Goal: Task Accomplishment & Management: Manage account settings

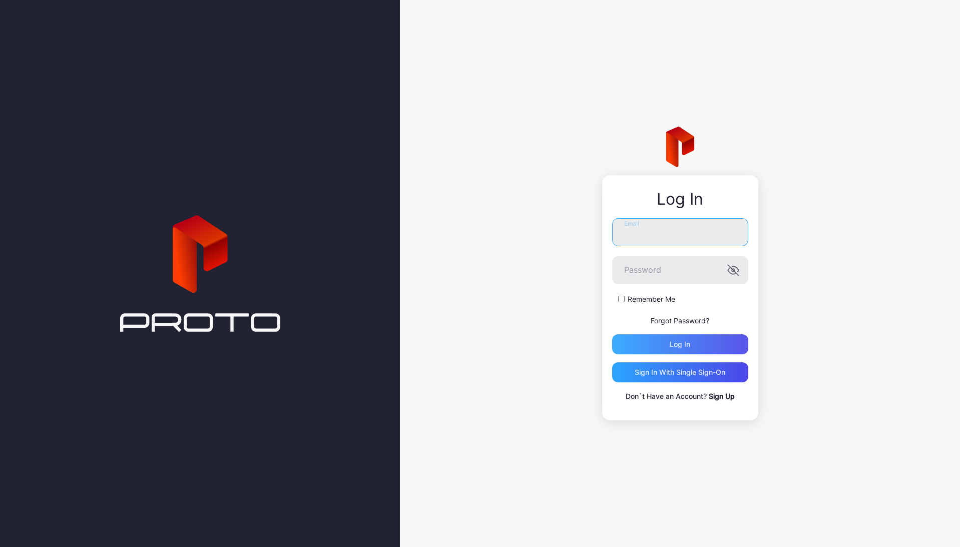
type input "**********"
click at [689, 343] on div "Log in" at bounding box center [680, 344] width 21 height 8
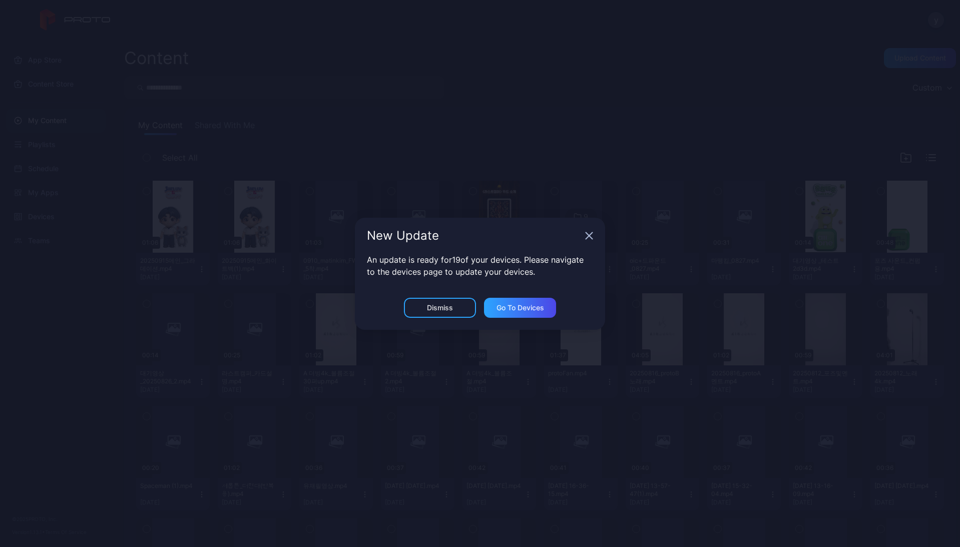
click at [590, 238] on icon "button" at bounding box center [589, 236] width 8 height 8
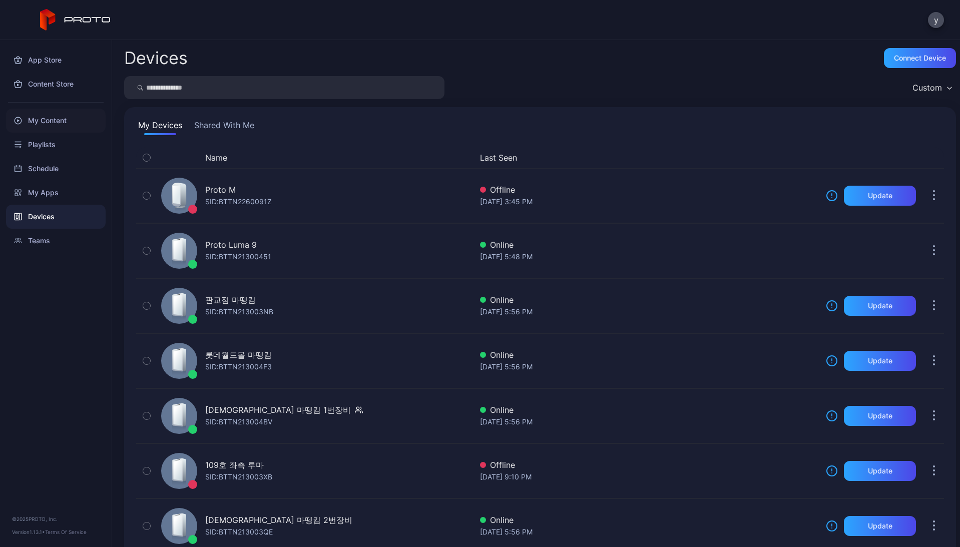
click at [46, 121] on div "My Content" at bounding box center [56, 121] width 100 height 24
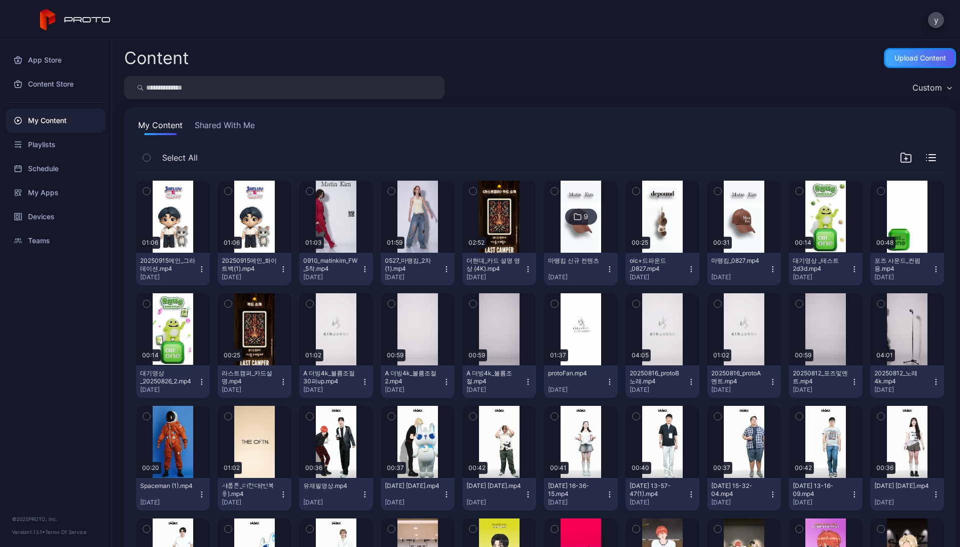
click at [914, 55] on div "Upload Content" at bounding box center [921, 58] width 52 height 8
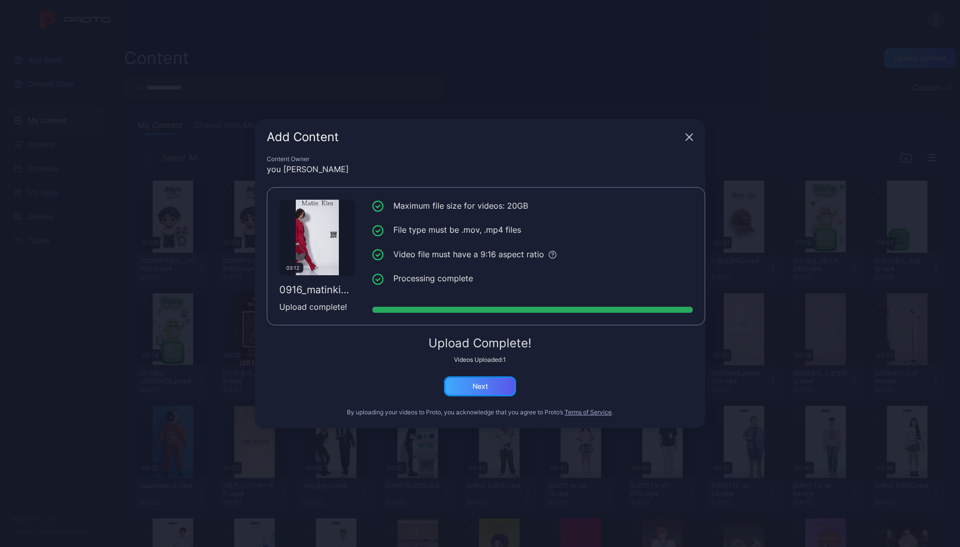
click at [494, 384] on div "Next" at bounding box center [480, 387] width 72 height 20
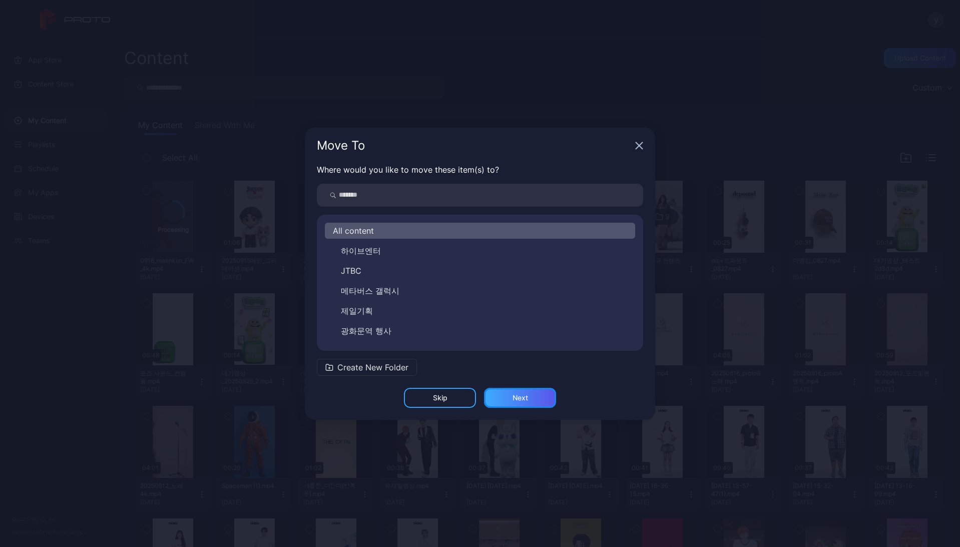
click at [534, 401] on div "Next" at bounding box center [520, 398] width 72 height 20
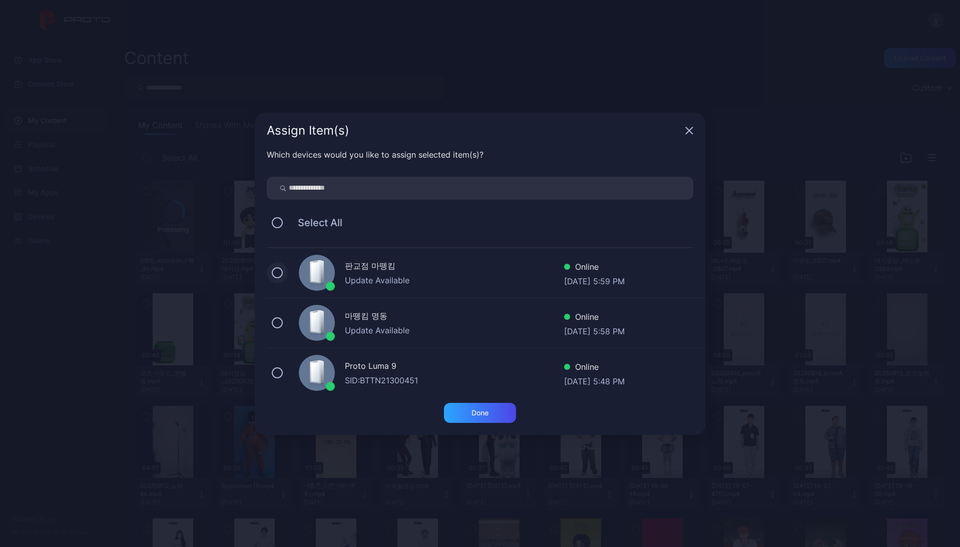
click at [276, 270] on button at bounding box center [277, 272] width 11 height 11
click at [278, 322] on button at bounding box center [277, 322] width 11 height 11
click at [277, 277] on icon at bounding box center [277, 272] width 11 height 11
click at [277, 323] on icon at bounding box center [277, 322] width 11 height 11
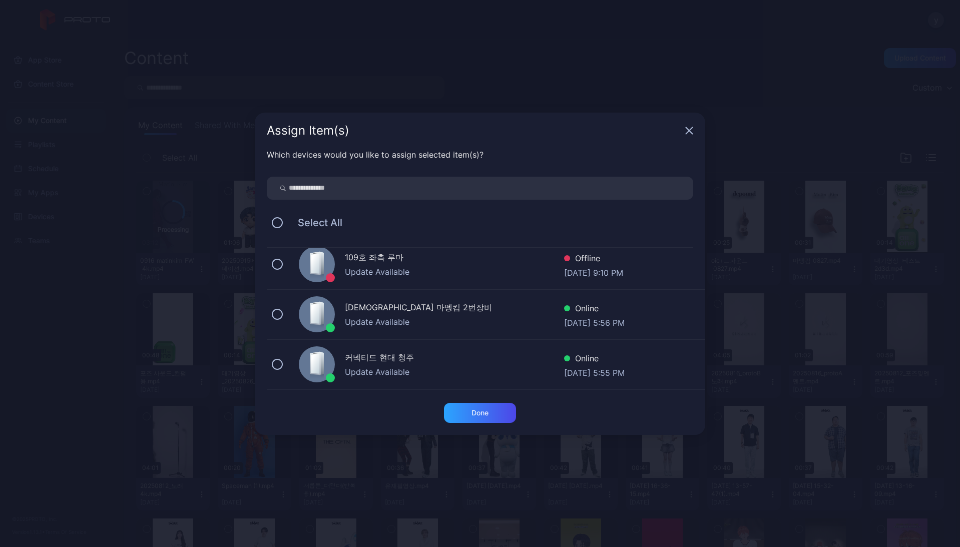
scroll to position [200, 0]
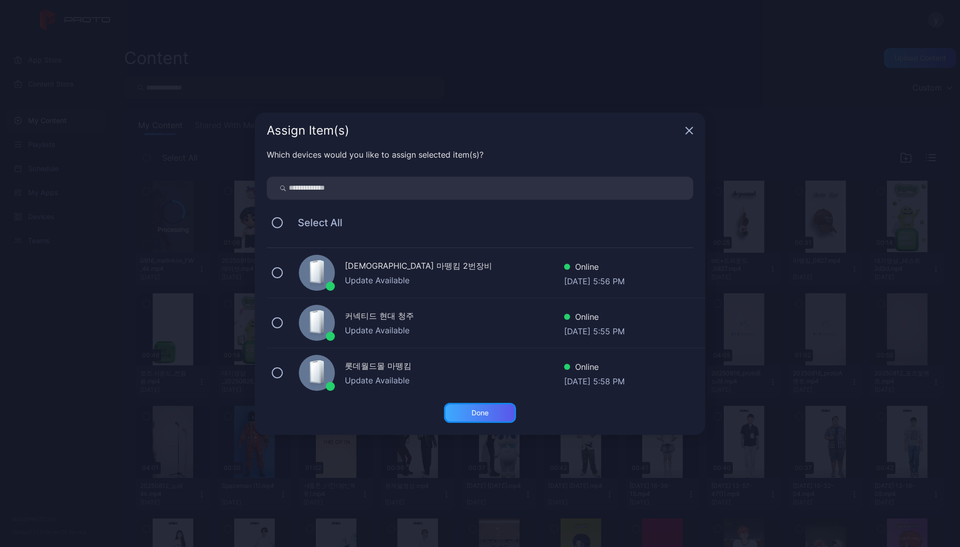
click at [493, 414] on div "Done" at bounding box center [480, 413] width 72 height 20
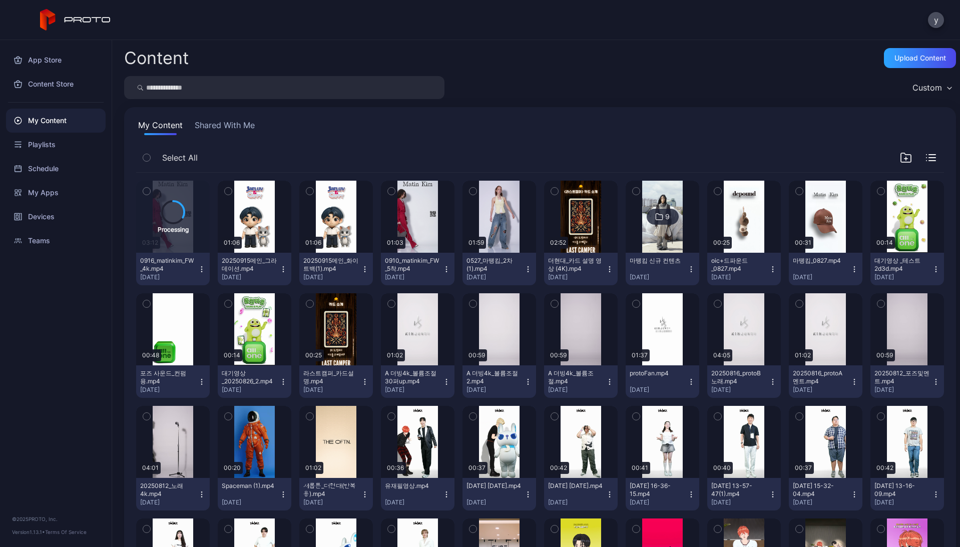
click at [201, 269] on icon "button" at bounding box center [201, 269] width 1 height 1
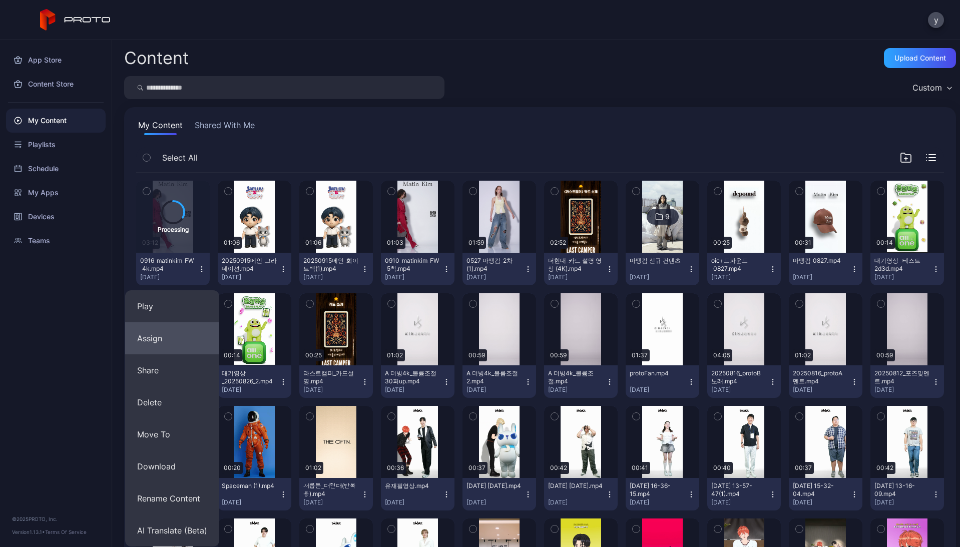
click at [164, 346] on button "Assign" at bounding box center [172, 338] width 94 height 32
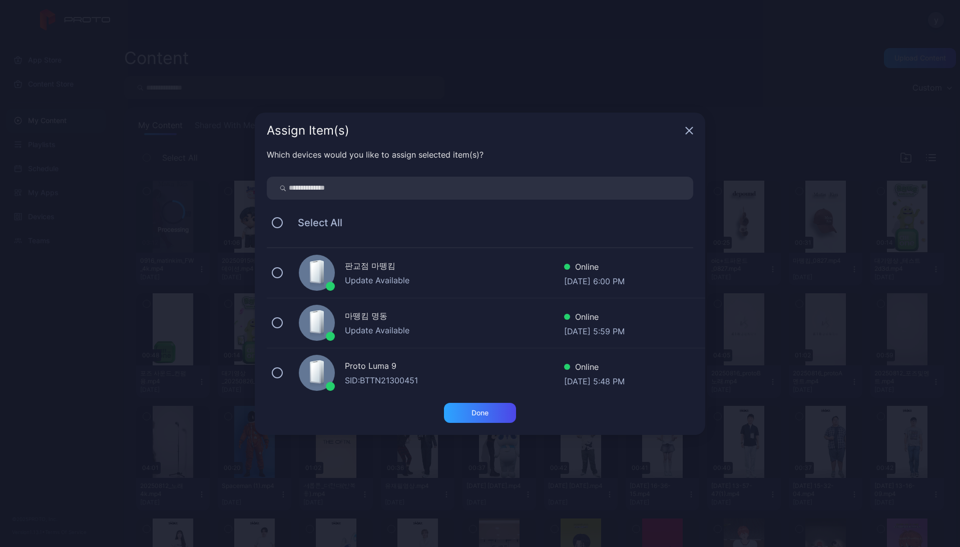
click at [283, 274] on div "판교점 마뗑킴 Update Available Online [DATE] 6:00 PM" at bounding box center [486, 273] width 439 height 50
click at [278, 320] on button at bounding box center [277, 322] width 11 height 11
click at [278, 272] on button at bounding box center [277, 272] width 11 height 11
click at [276, 372] on button at bounding box center [277, 373] width 11 height 11
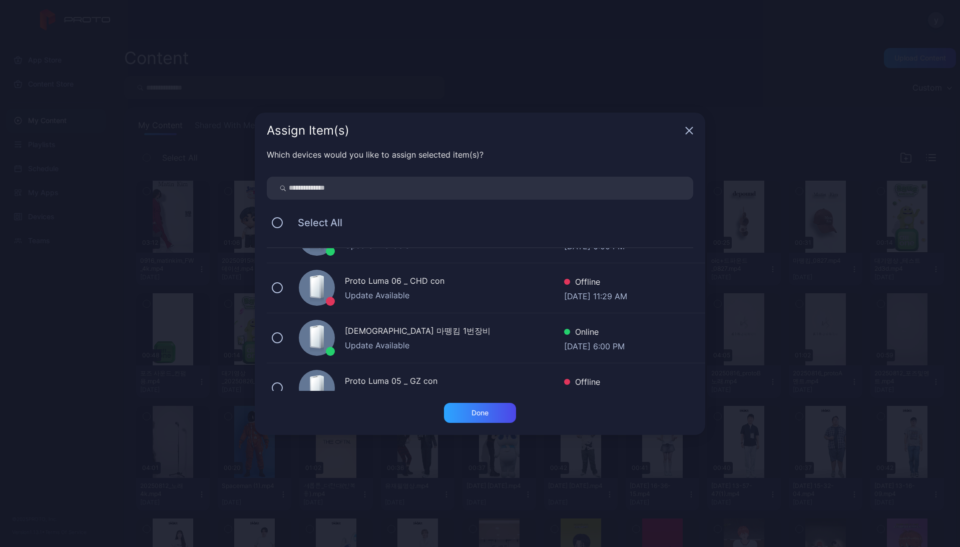
scroll to position [350, 0]
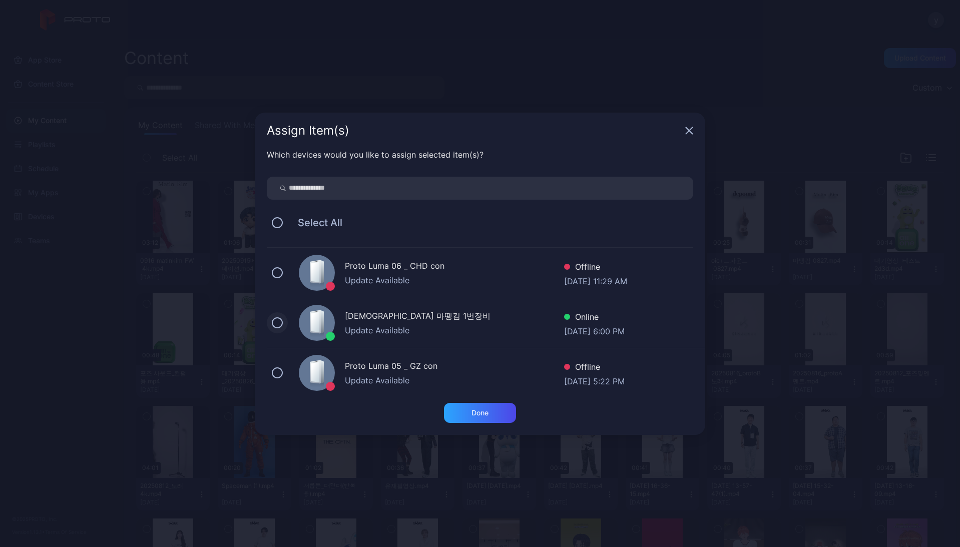
click at [275, 321] on button at bounding box center [277, 322] width 11 height 11
click at [494, 416] on div "Done" at bounding box center [480, 413] width 72 height 20
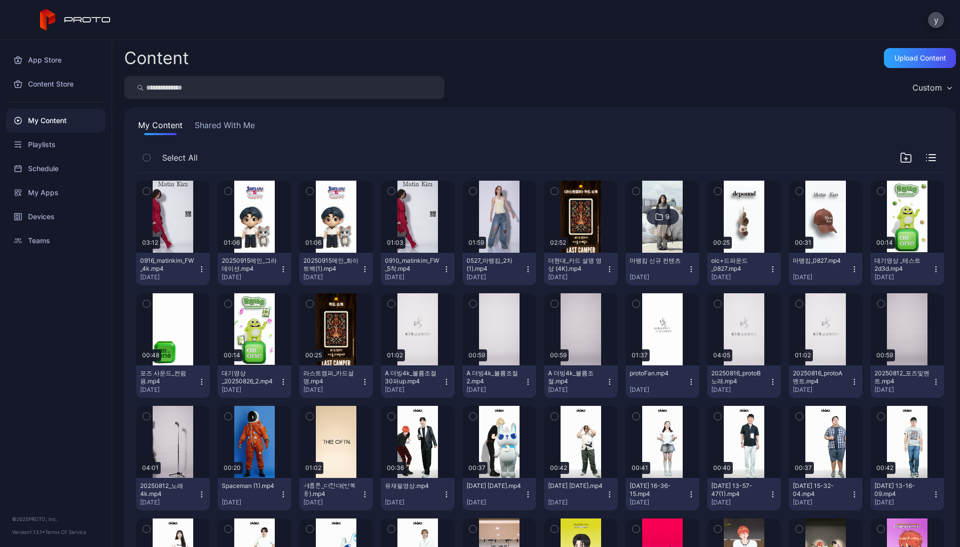
click at [282, 380] on icon "button" at bounding box center [283, 382] width 8 height 8
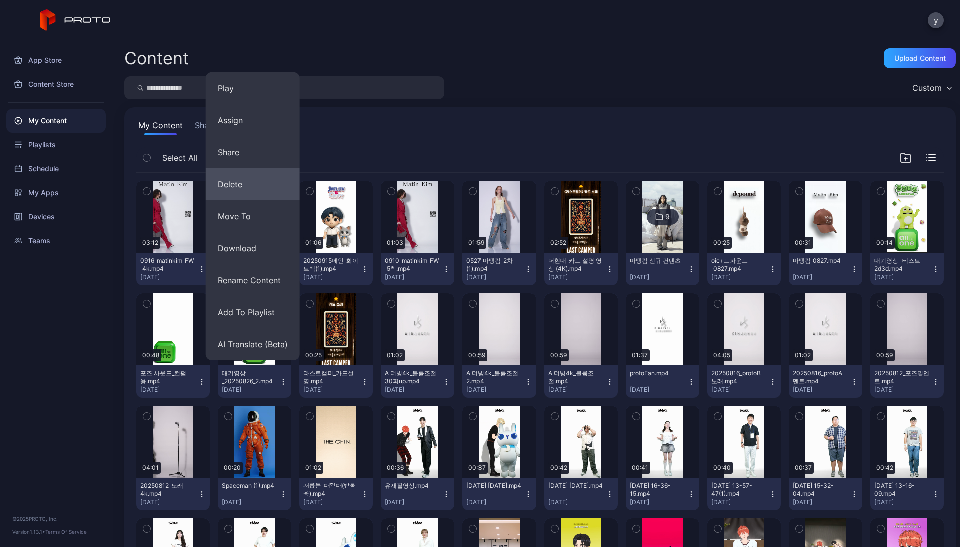
click at [256, 189] on button "Delete" at bounding box center [253, 184] width 94 height 32
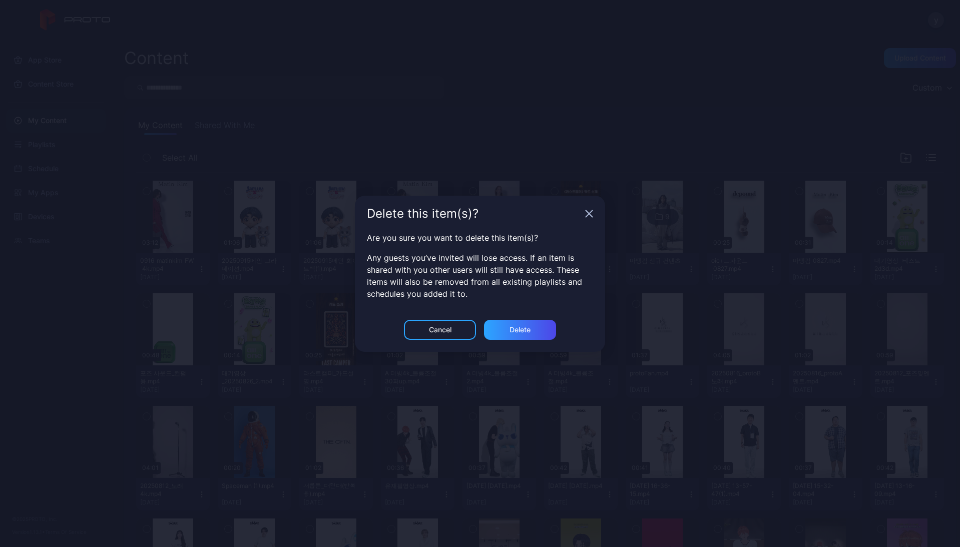
click at [587, 218] on div "Delete this item(s)?" at bounding box center [480, 214] width 250 height 36
click at [593, 215] on icon "button" at bounding box center [589, 214] width 8 height 8
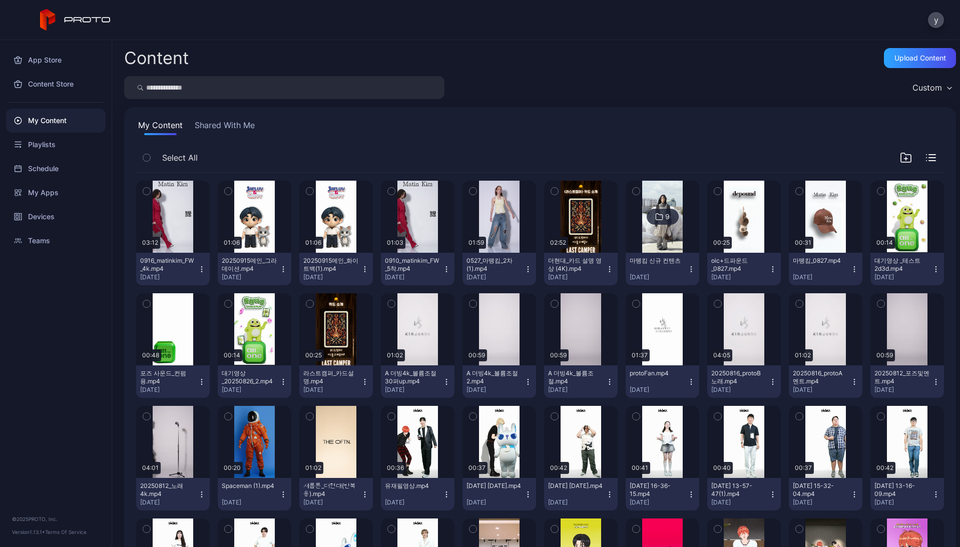
click at [281, 383] on icon "button" at bounding box center [283, 382] width 8 height 8
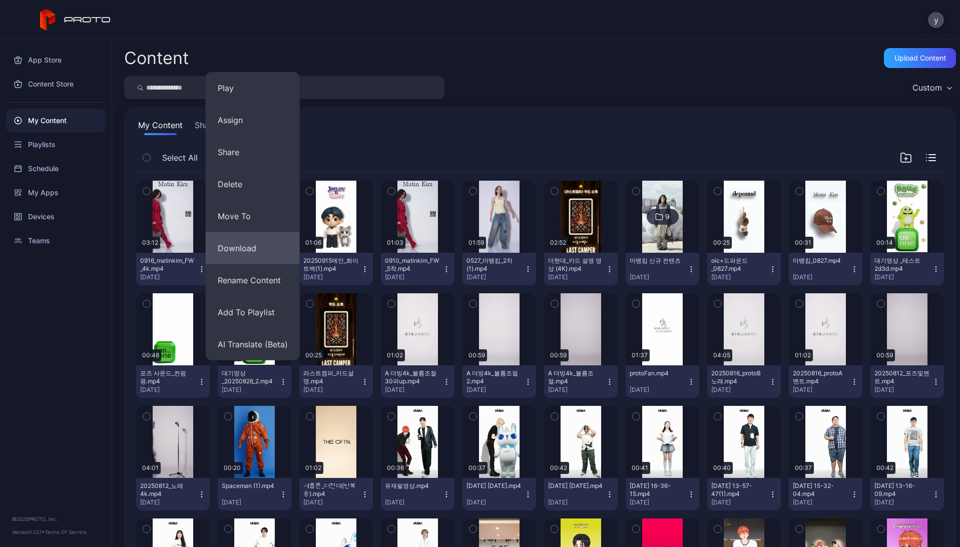
click at [262, 249] on button "Download" at bounding box center [253, 248] width 94 height 32
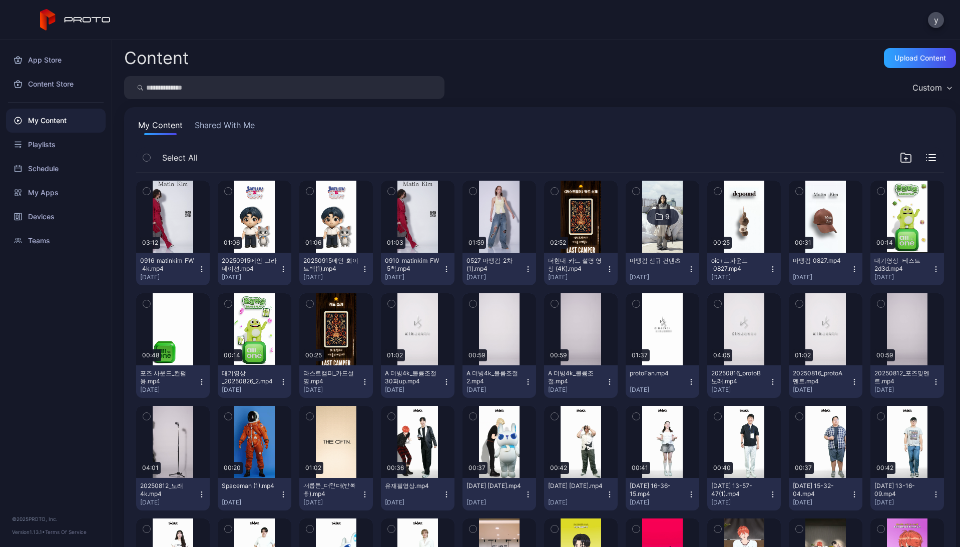
click at [936, 269] on icon "button" at bounding box center [936, 269] width 1 height 1
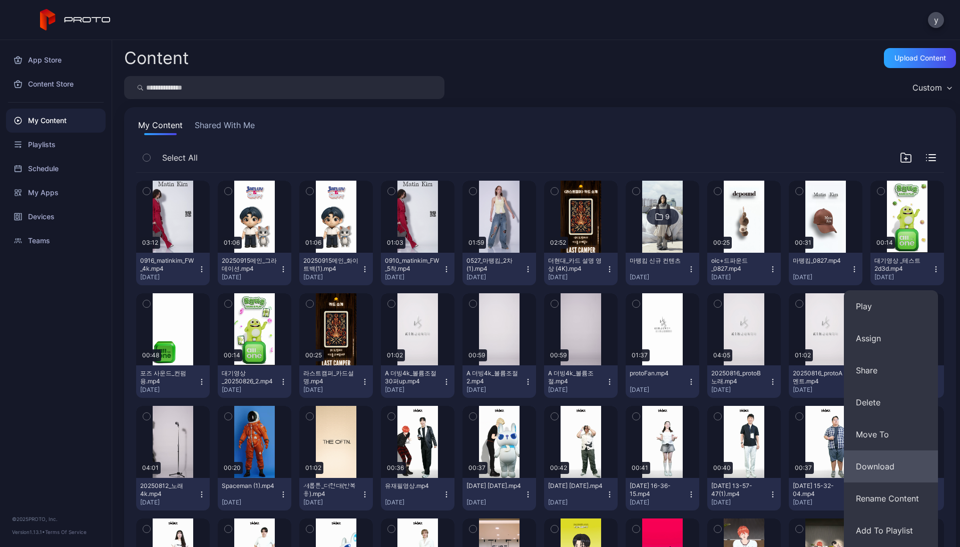
click at [888, 464] on button "Download" at bounding box center [891, 467] width 94 height 32
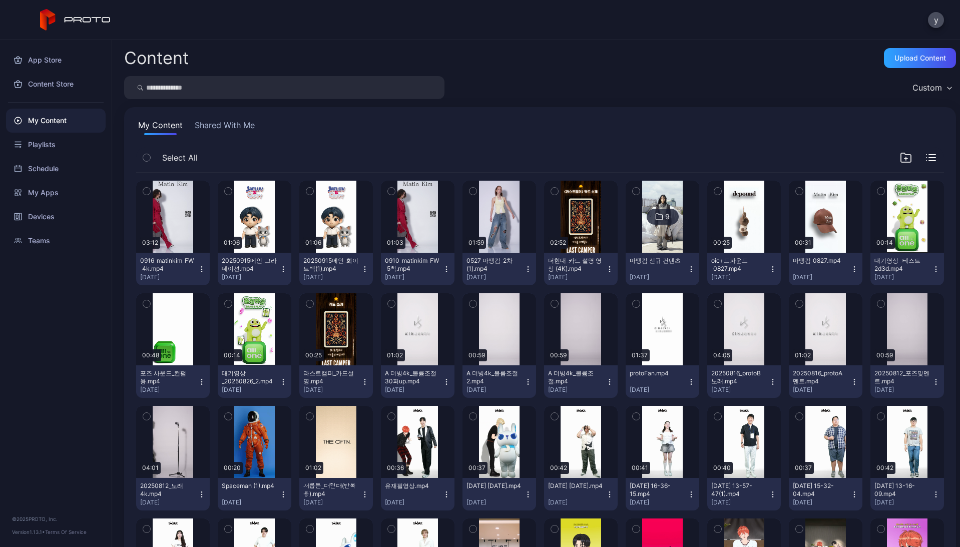
click at [282, 380] on icon "button" at bounding box center [283, 382] width 8 height 8
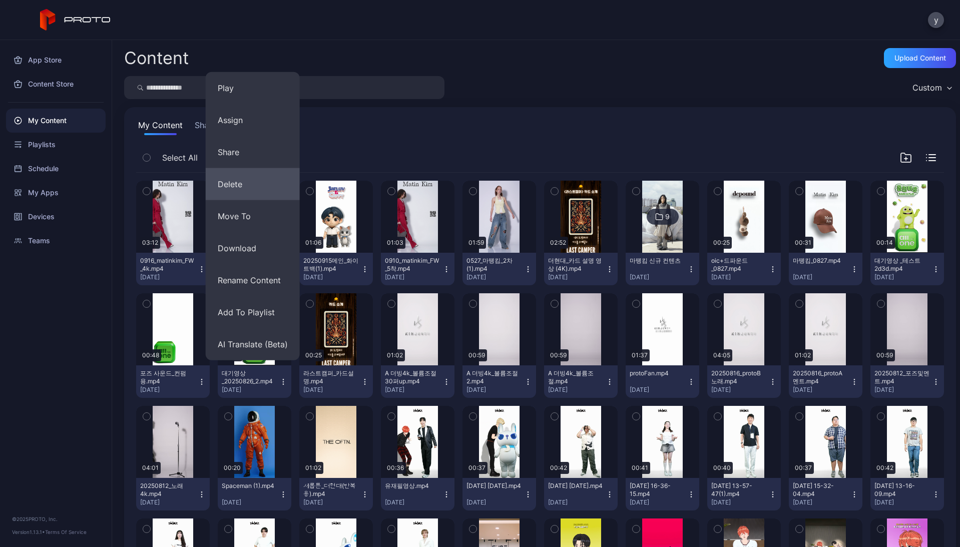
click at [257, 189] on button "Delete" at bounding box center [253, 184] width 94 height 32
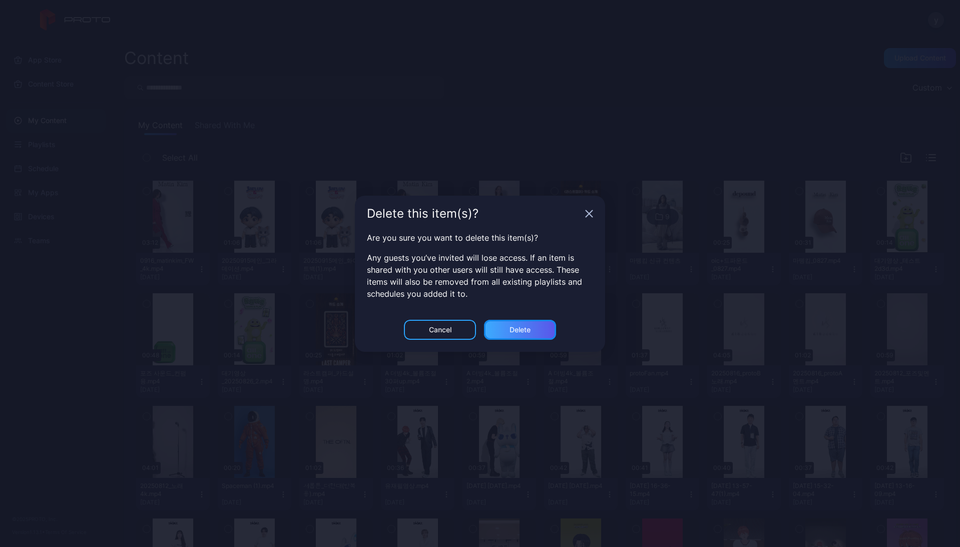
click at [532, 335] on div "Delete" at bounding box center [520, 330] width 72 height 20
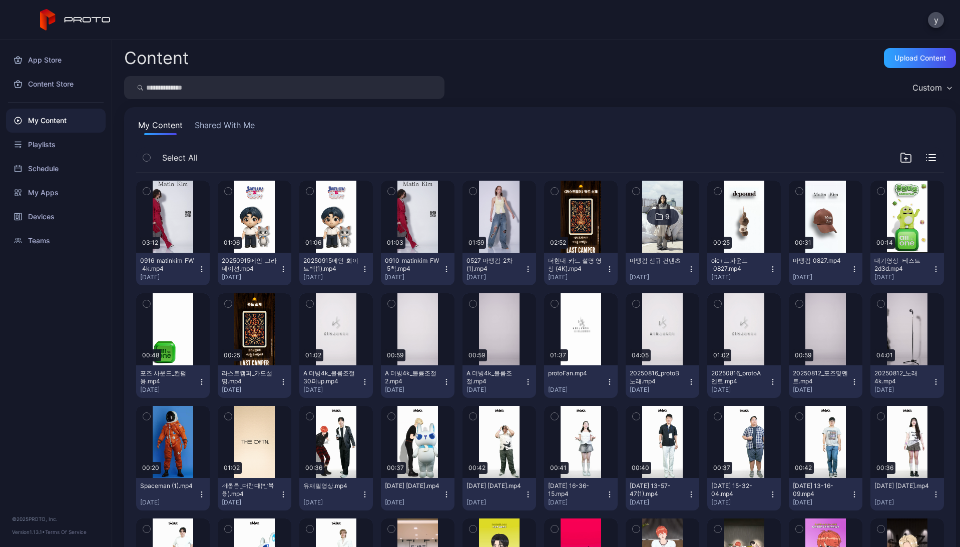
click at [932, 267] on icon "button" at bounding box center [936, 269] width 8 height 8
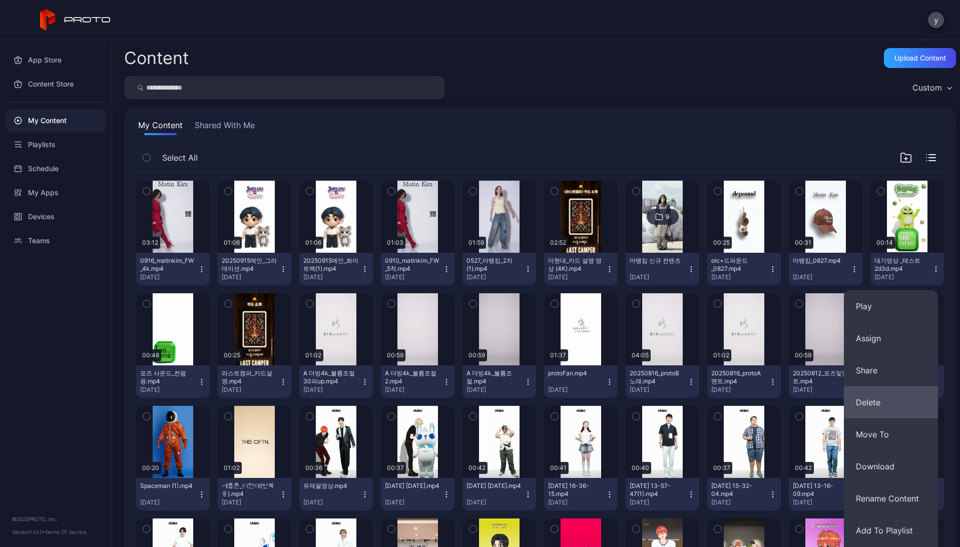
click at [892, 403] on button "Delete" at bounding box center [891, 403] width 94 height 32
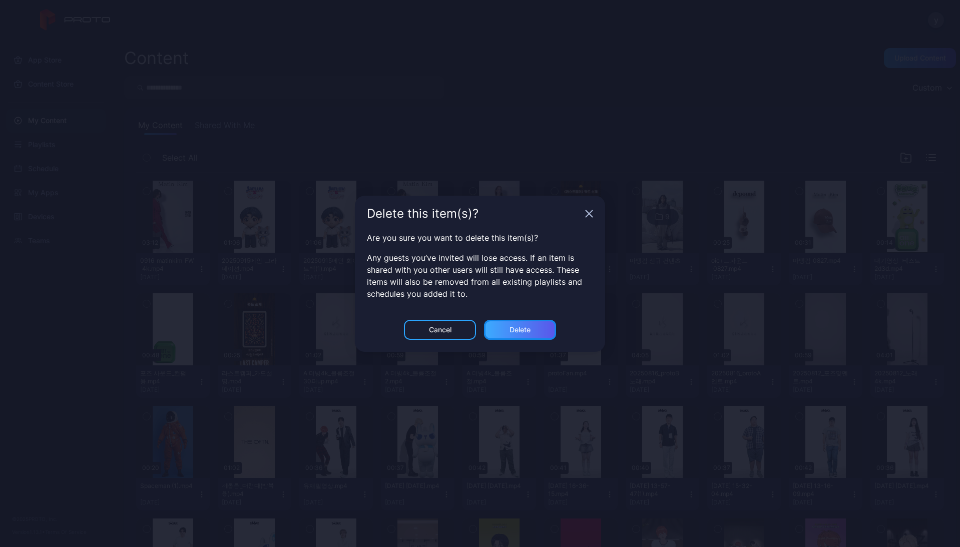
click at [541, 328] on div "Delete" at bounding box center [520, 330] width 72 height 20
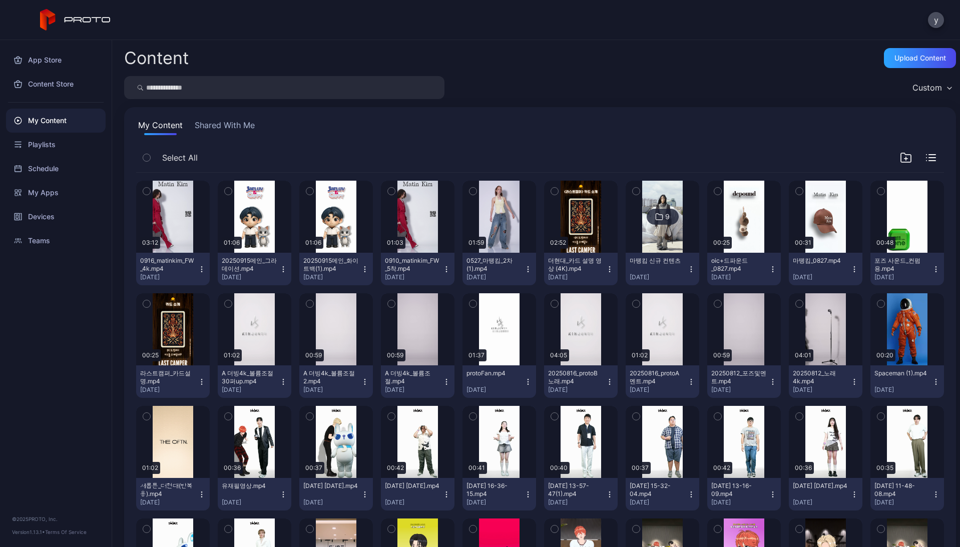
click at [443, 269] on icon "button" at bounding box center [447, 269] width 8 height 8
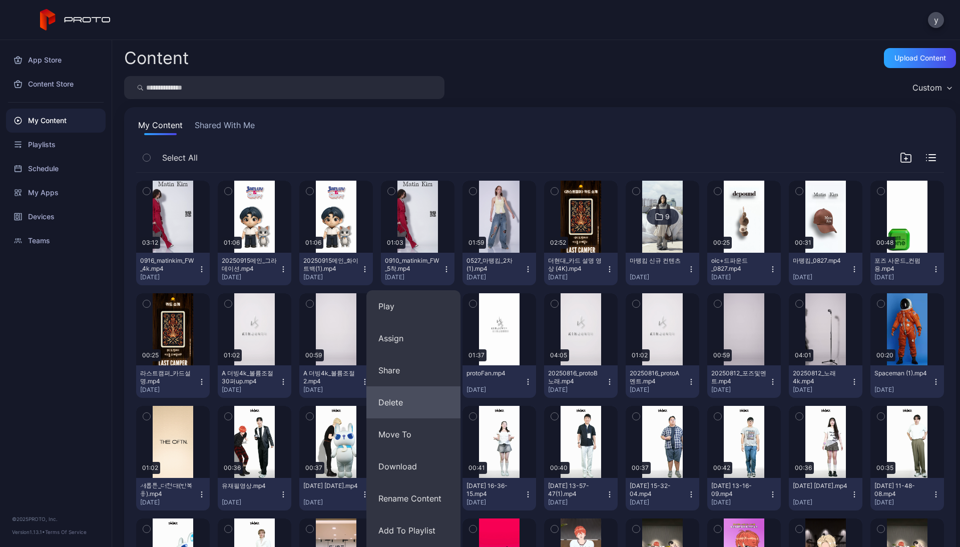
click at [418, 399] on button "Delete" at bounding box center [413, 403] width 94 height 32
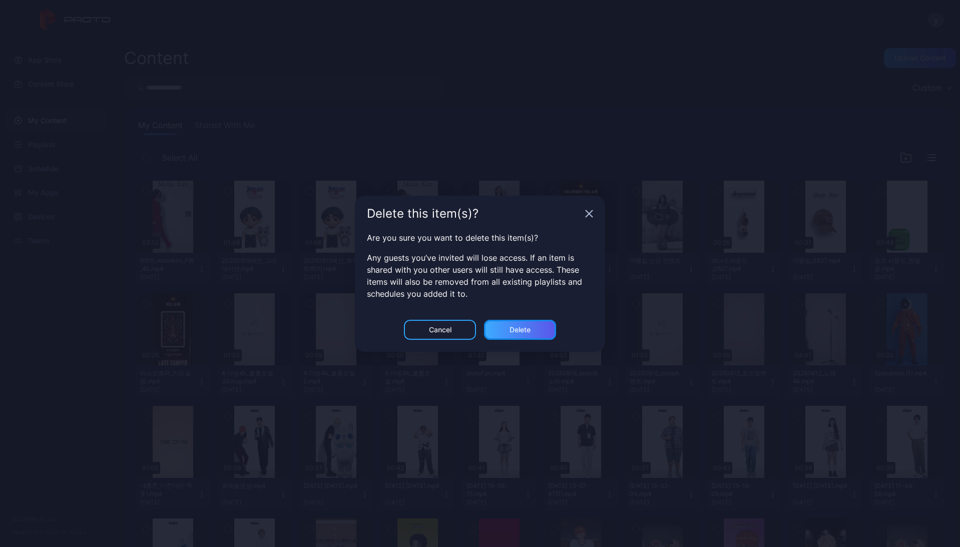
click at [532, 328] on div "Delete" at bounding box center [520, 330] width 72 height 20
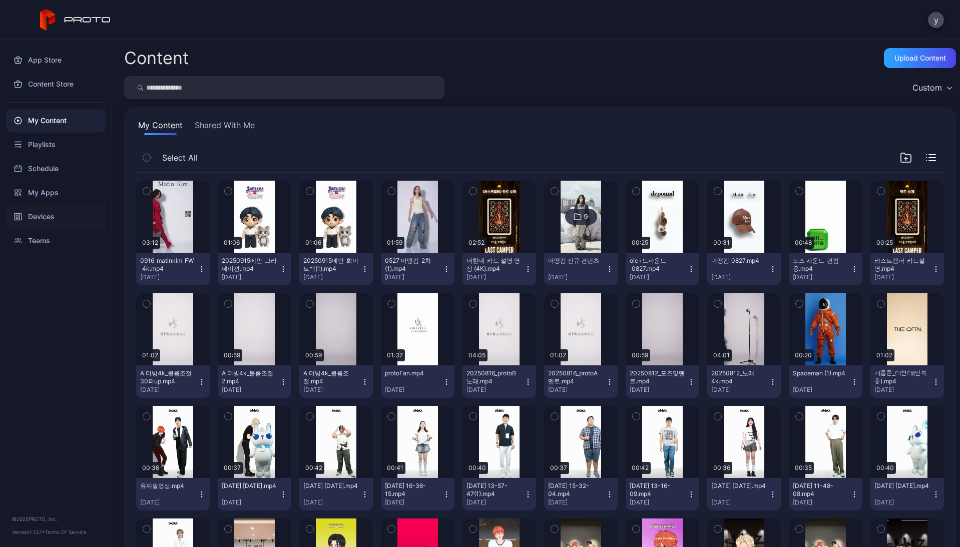
click at [44, 217] on div "Devices" at bounding box center [56, 217] width 100 height 24
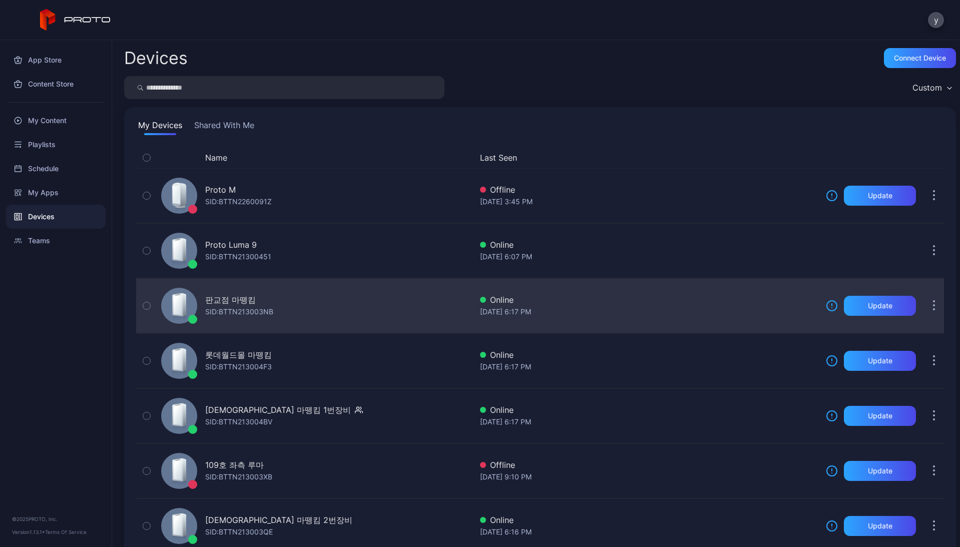
click at [236, 299] on div "판교점 마뗑킴" at bounding box center [230, 300] width 51 height 12
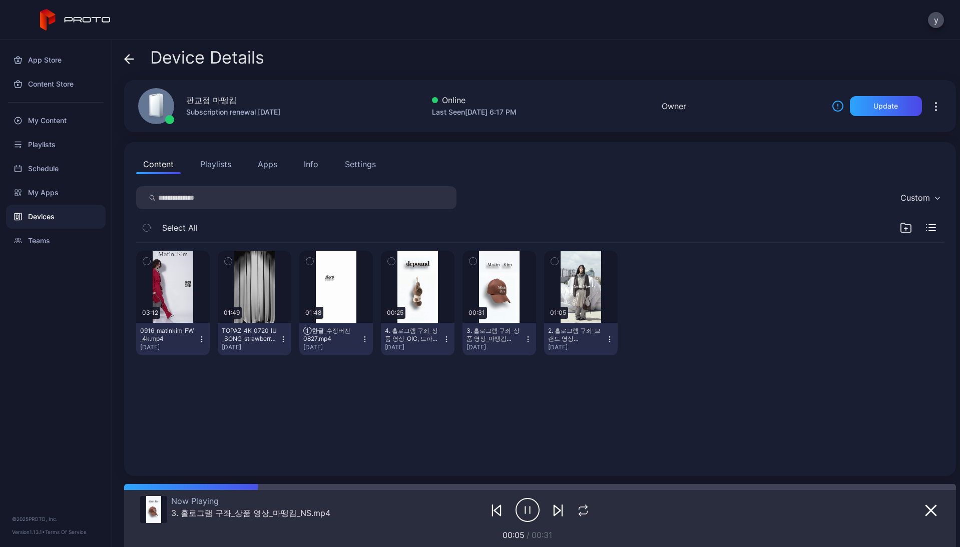
click at [217, 160] on button "Playlists" at bounding box center [215, 164] width 45 height 20
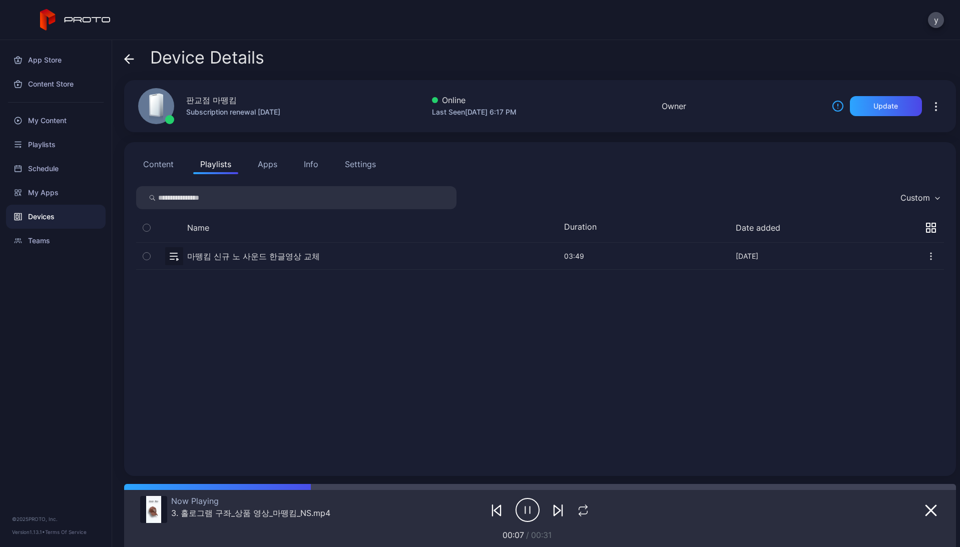
click at [152, 165] on button "Content" at bounding box center [158, 164] width 45 height 20
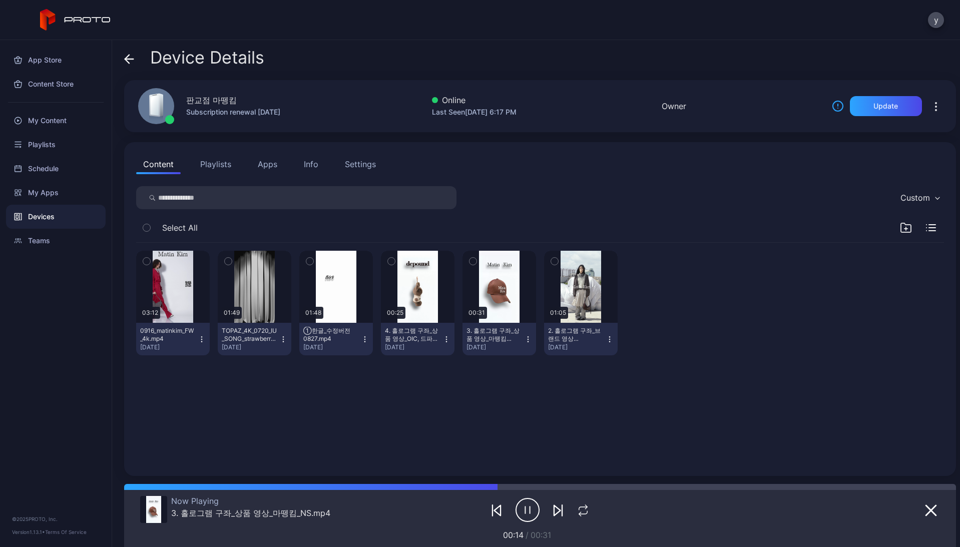
click at [65, 16] on icon at bounding box center [75, 20] width 71 height 22
